Goal: Transaction & Acquisition: Purchase product/service

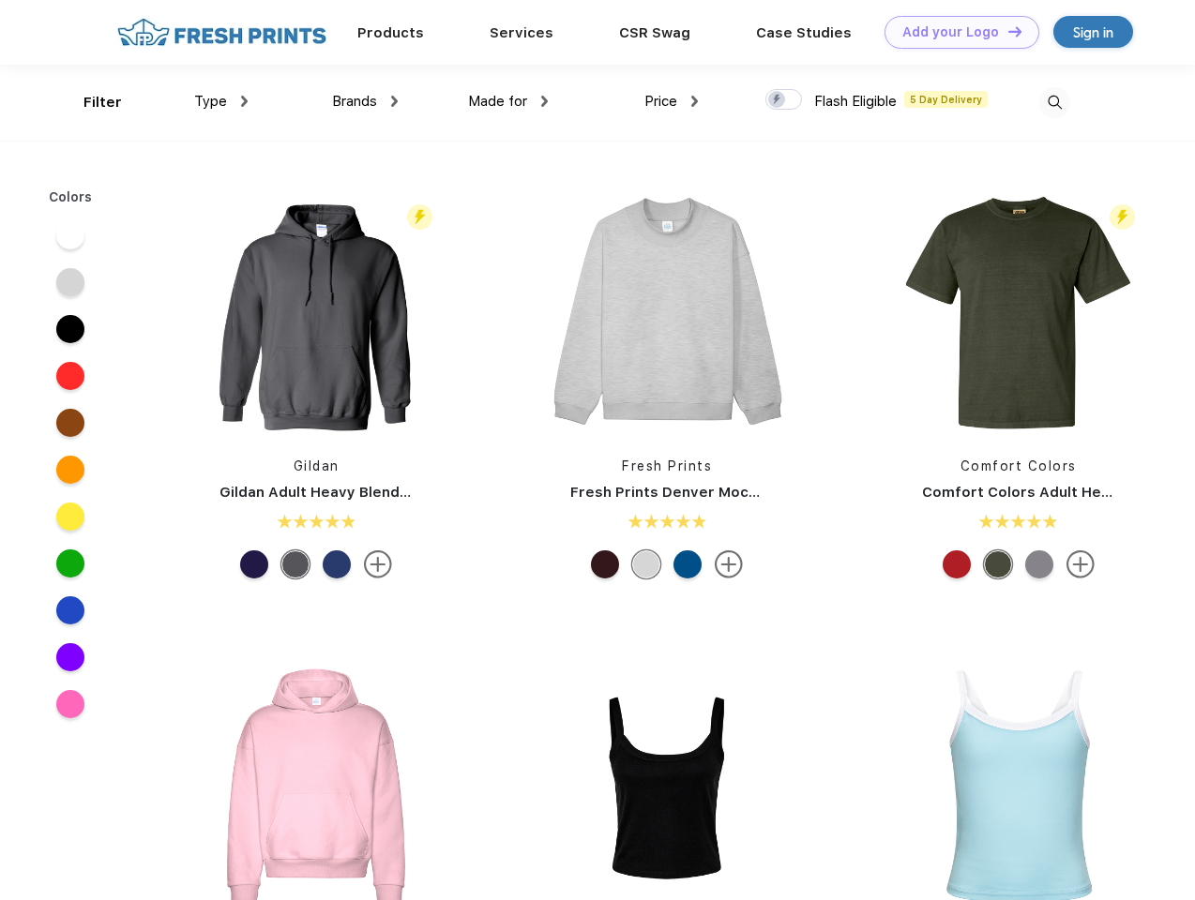
click at [955, 32] on link "Add your Logo Design Tool" at bounding box center [961, 32] width 155 height 33
click at [90, 102] on div "Filter" at bounding box center [102, 103] width 38 height 22
click at [221, 101] on span "Type" at bounding box center [210, 101] width 33 height 17
click at [365, 101] on span "Brands" at bounding box center [354, 101] width 45 height 17
click at [508, 101] on span "Made for" at bounding box center [497, 101] width 59 height 17
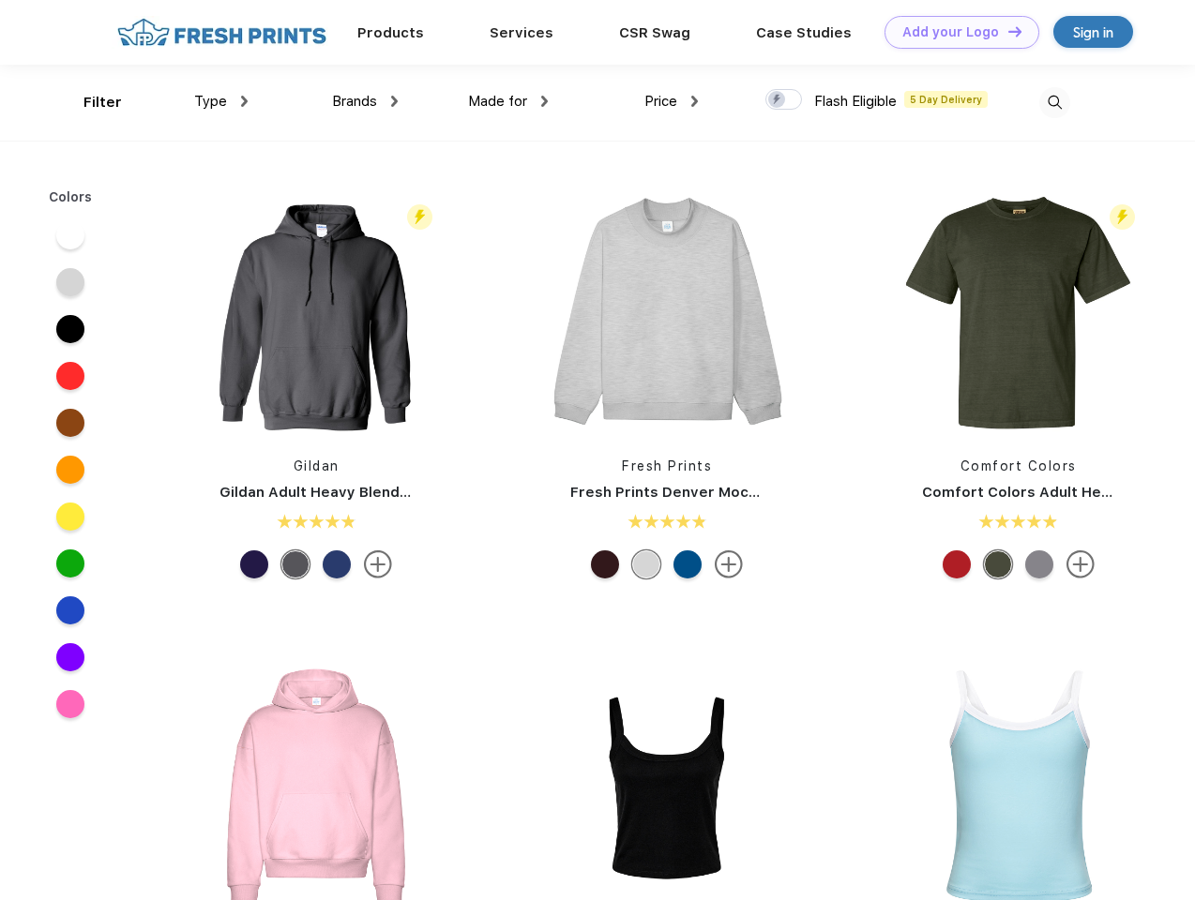
click at [672, 101] on span "Price" at bounding box center [660, 101] width 33 height 17
click at [784, 100] on div at bounding box center [783, 99] width 37 height 21
click at [778, 100] on input "checkbox" at bounding box center [771, 94] width 12 height 12
click at [1054, 102] on img at bounding box center [1054, 102] width 31 height 31
click at [70, 235] on div at bounding box center [70, 235] width 28 height 28
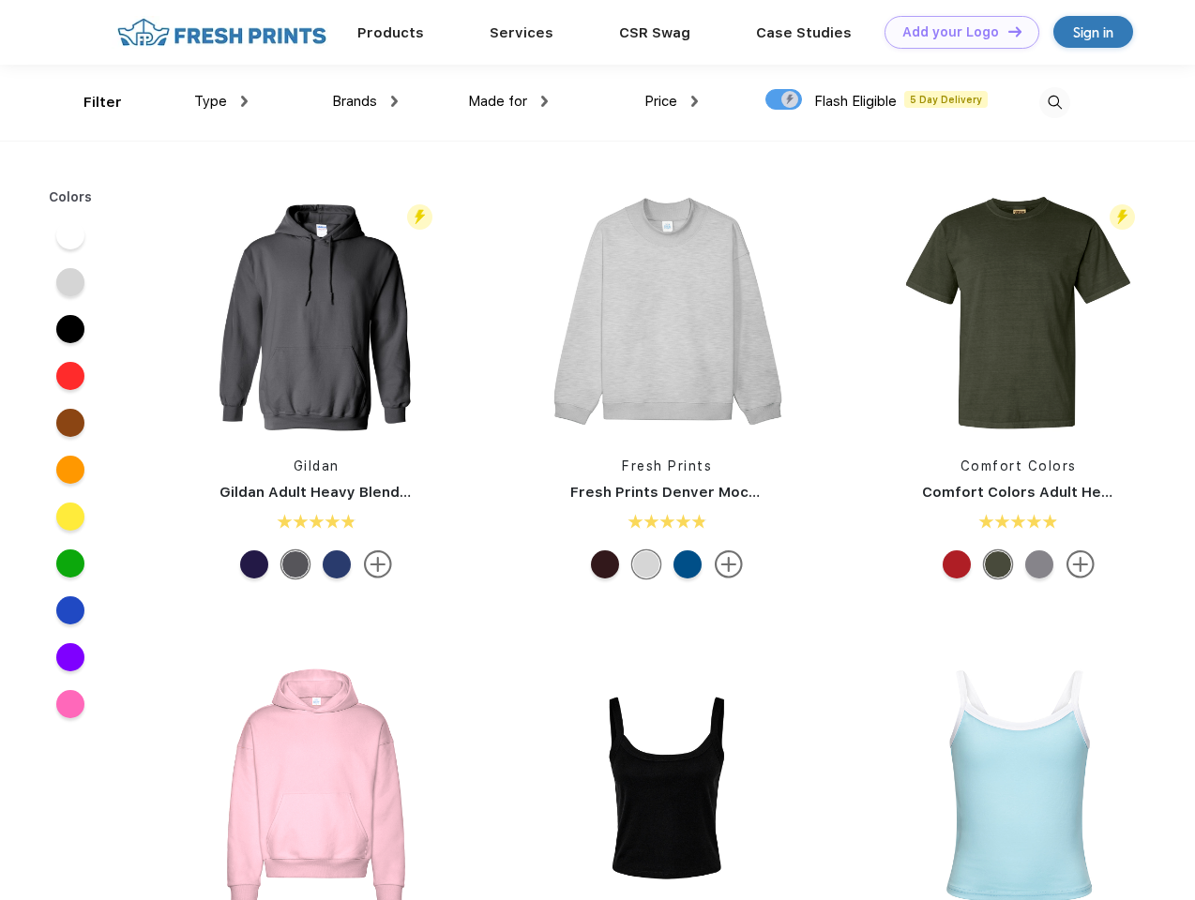
click at [70, 282] on div at bounding box center [70, 282] width 28 height 28
